Goal: Use online tool/utility: Utilize a website feature to perform a specific function

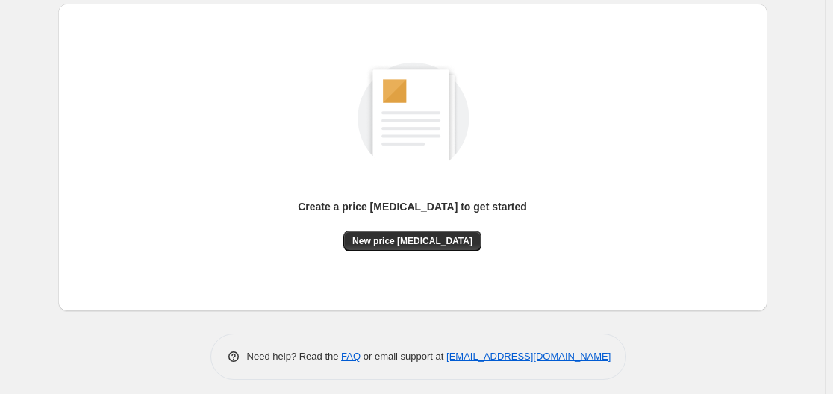
scroll to position [165, 0]
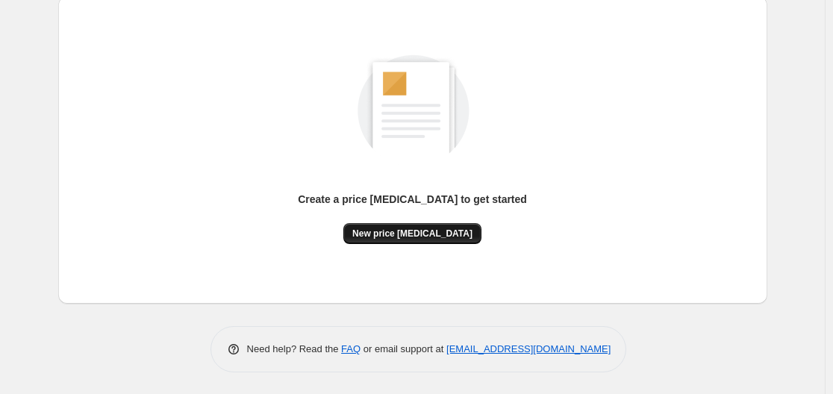
click at [444, 228] on span "New price [MEDICAL_DATA]" at bounding box center [412, 234] width 120 height 12
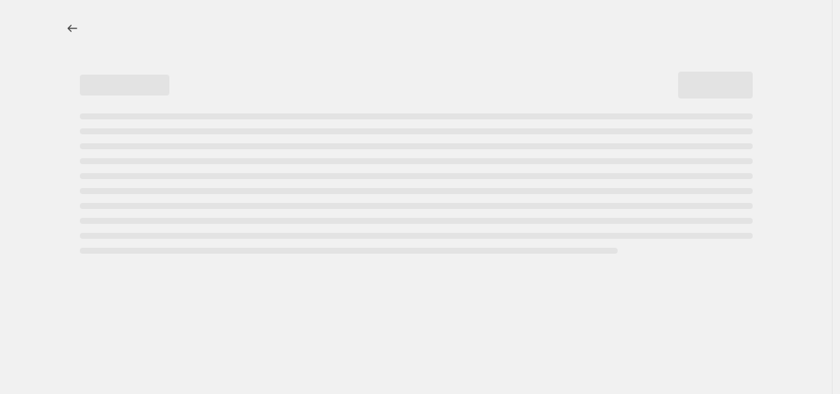
select select "percentage"
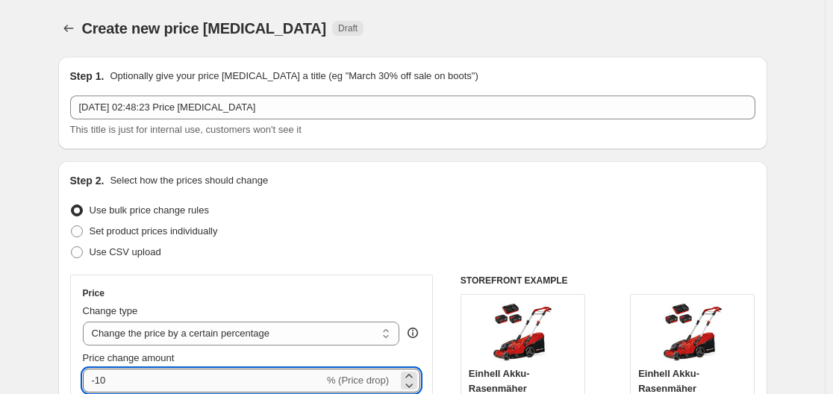
click at [193, 376] on input "-10" at bounding box center [203, 381] width 241 height 24
type input "-1"
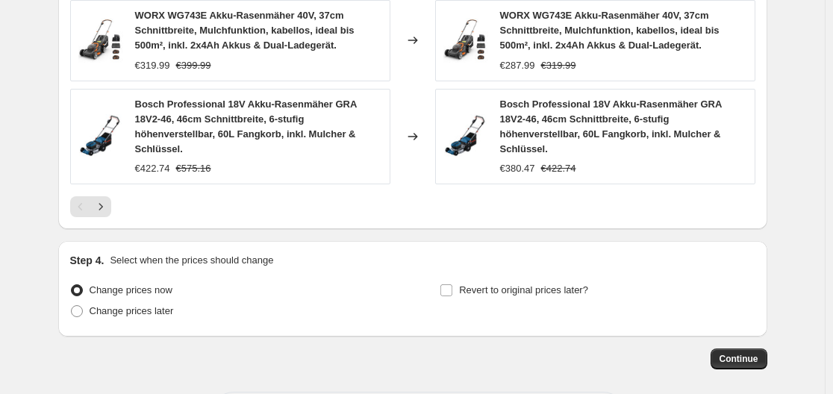
scroll to position [1242, 0]
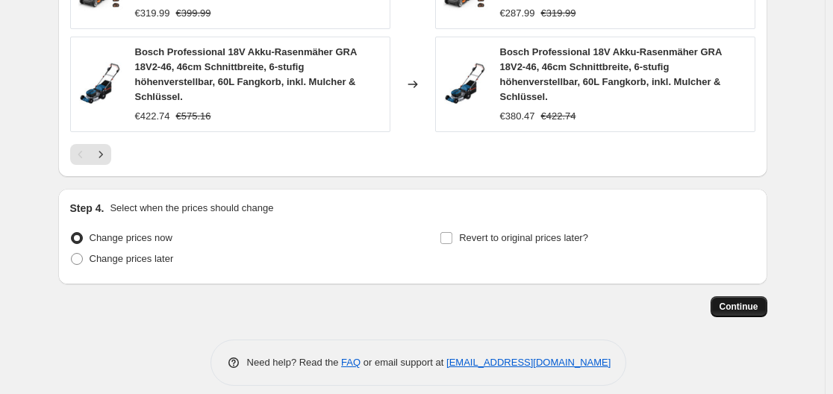
type input "-30"
click at [758, 301] on span "Continue" at bounding box center [738, 307] width 39 height 12
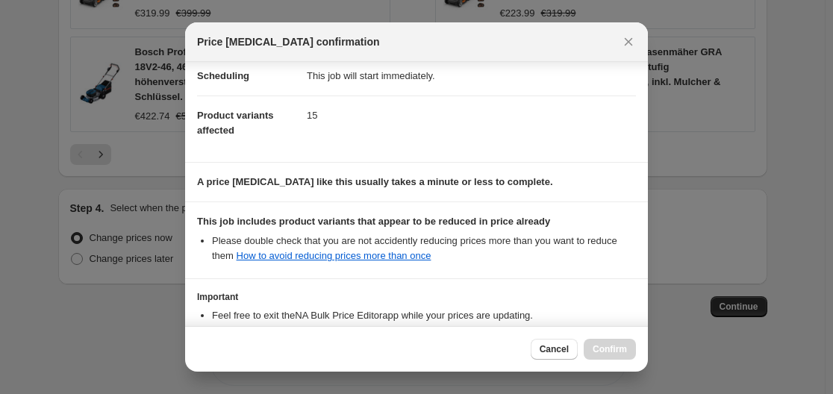
scroll to position [234, 0]
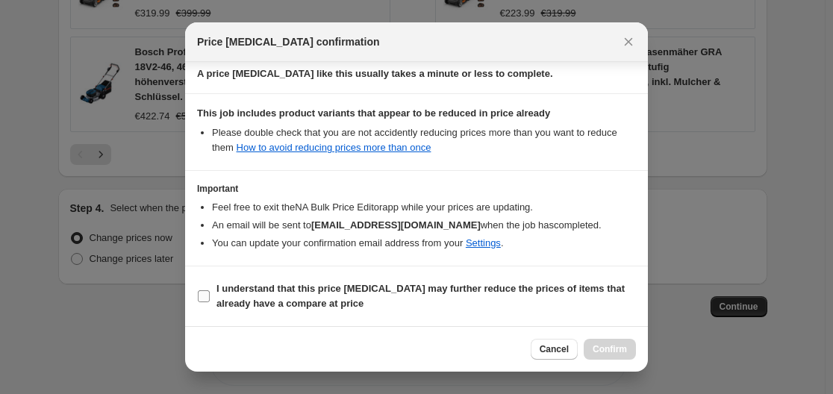
click at [230, 293] on b "I understand that this price [MEDICAL_DATA] may further reduce the prices of it…" at bounding box center [420, 296] width 408 height 26
click at [210, 293] on input "I understand that this price [MEDICAL_DATA] may further reduce the prices of it…" at bounding box center [204, 296] width 12 height 12
checkbox input "true"
click at [588, 341] on button "Confirm" at bounding box center [610, 349] width 52 height 21
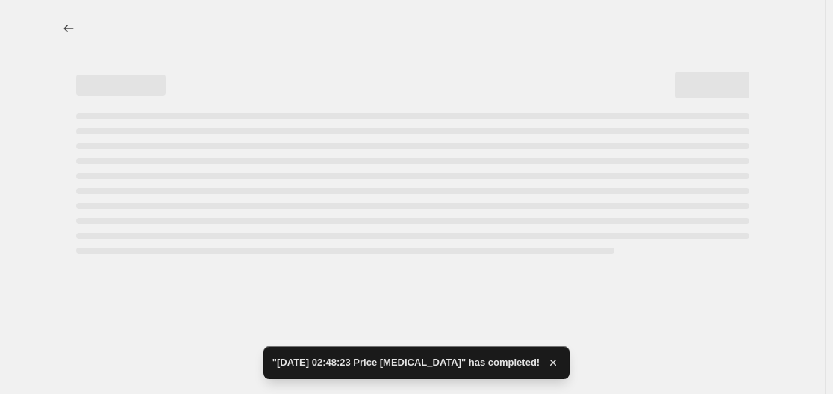
select select "percentage"
